Goal: Check status: Check status

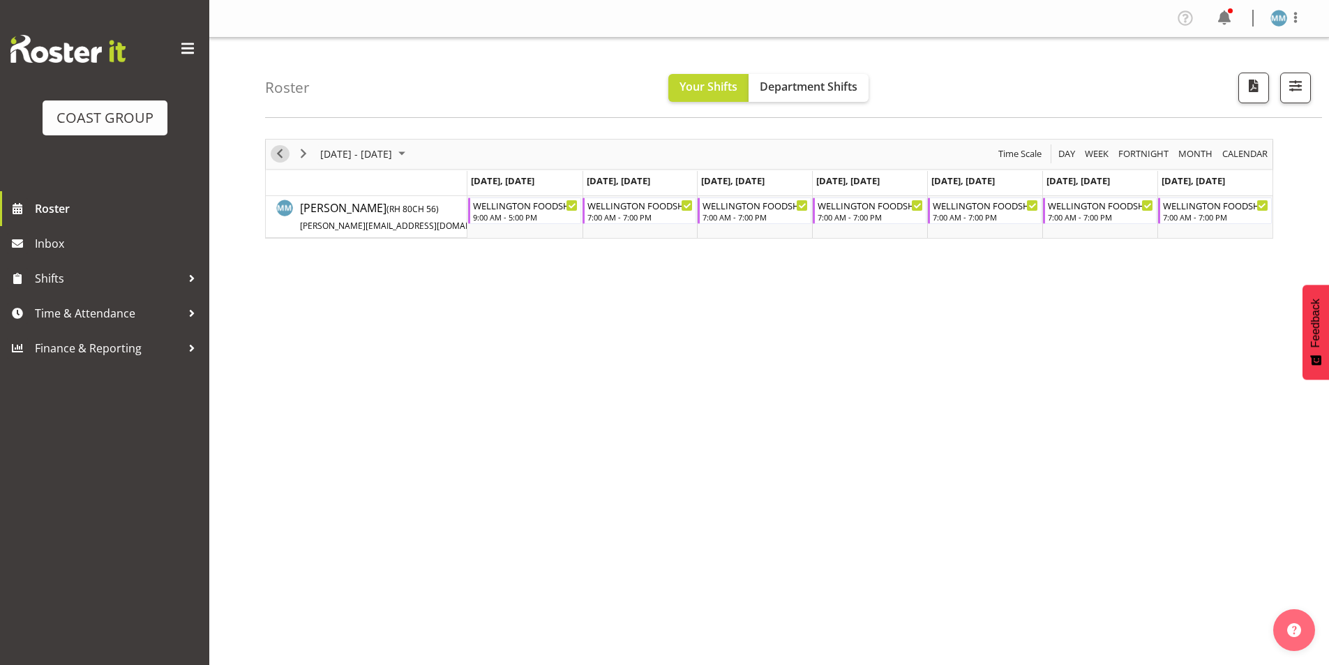
click at [276, 153] on span "Previous" at bounding box center [279, 153] width 17 height 17
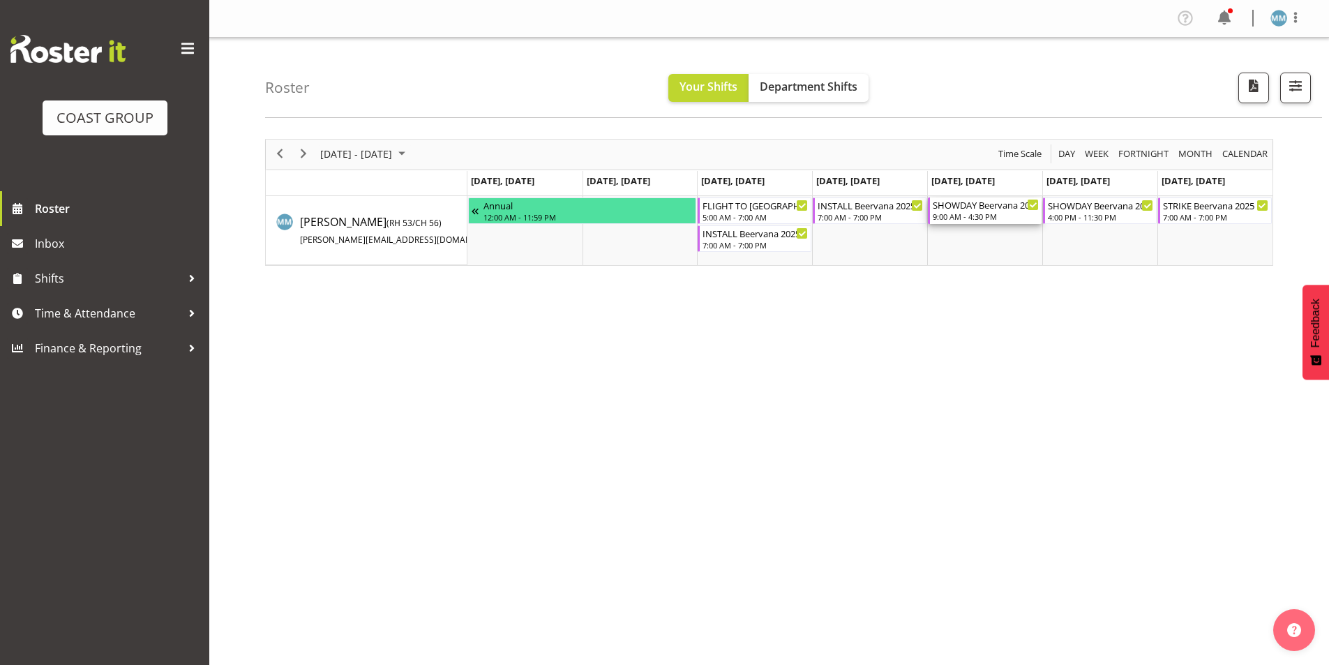
click at [969, 218] on div "9:00 AM - 4:30 PM" at bounding box center [985, 216] width 106 height 11
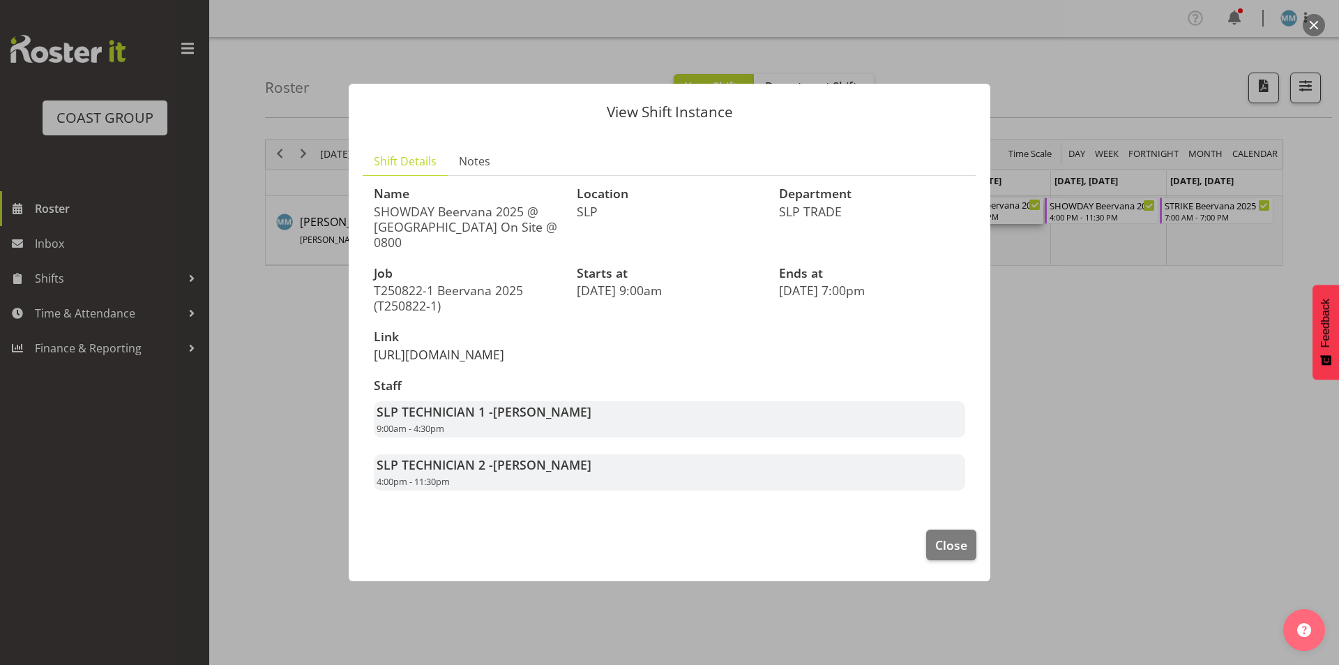
click at [504, 346] on link "[URL][DOMAIN_NAME]" at bounding box center [439, 354] width 130 height 17
click at [228, 292] on div at bounding box center [669, 332] width 1339 height 665
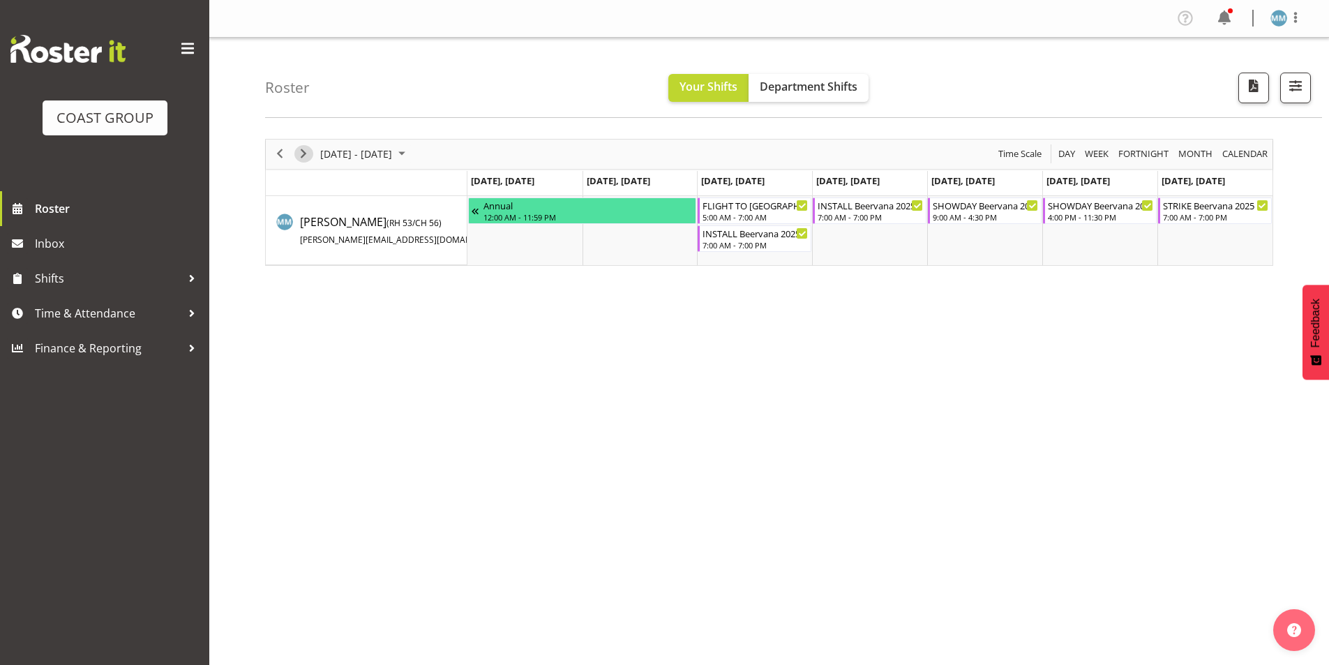
click at [299, 153] on span "Next" at bounding box center [303, 153] width 17 height 17
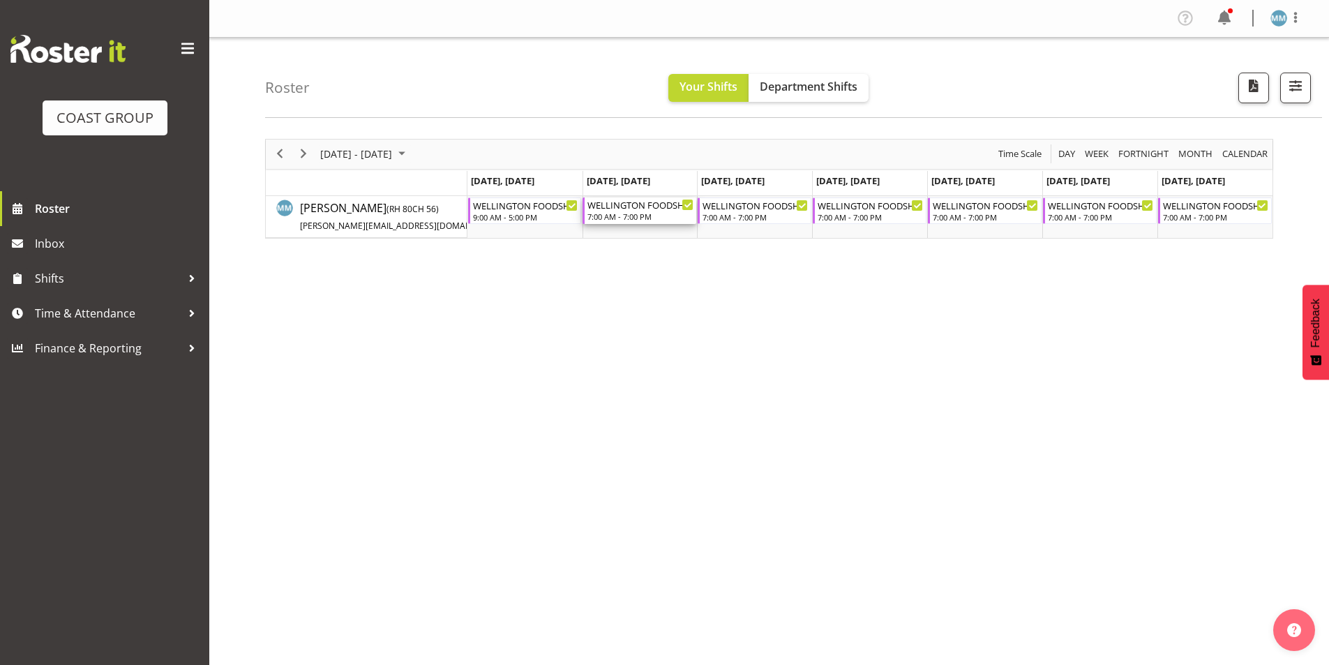
click at [633, 203] on div "WELLINGTON FOODSHOW 2025 @ [GEOGRAPHIC_DATA] On Site @ 0700" at bounding box center [640, 204] width 106 height 14
click at [0, 0] on div at bounding box center [0, 0] width 0 height 0
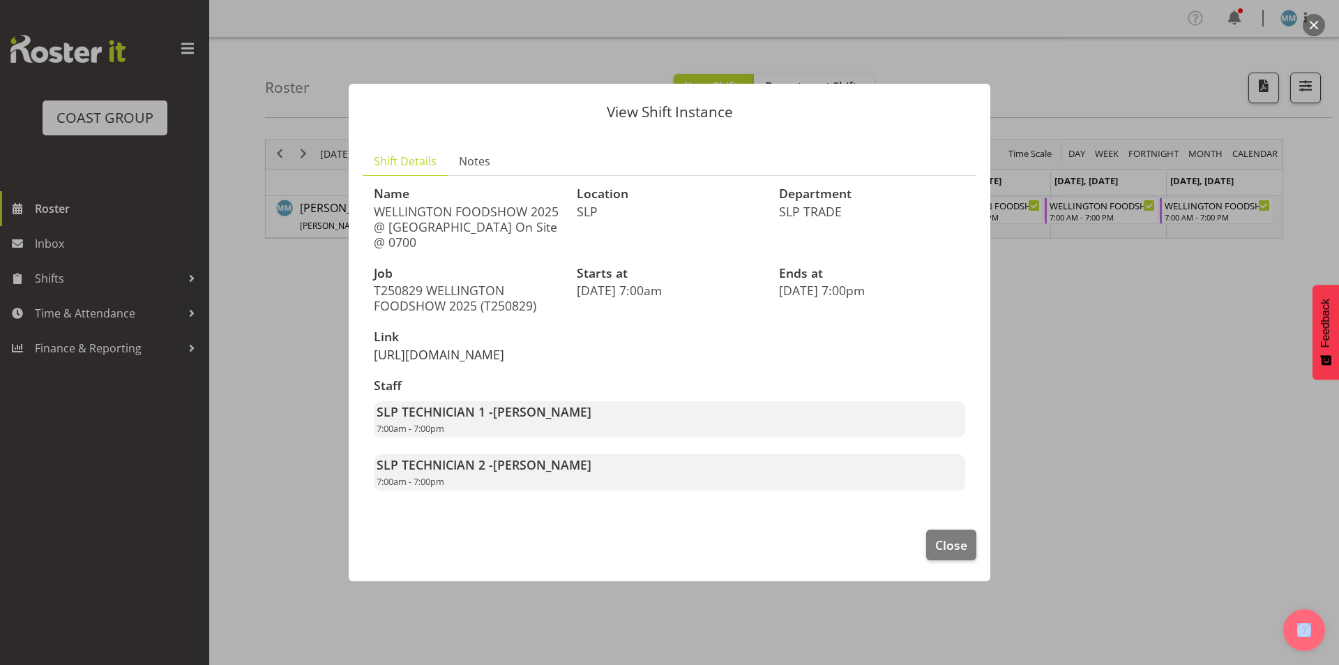
click at [481, 346] on link "[URL][DOMAIN_NAME]" at bounding box center [439, 354] width 130 height 17
